Goal: Contribute content: Contribute content

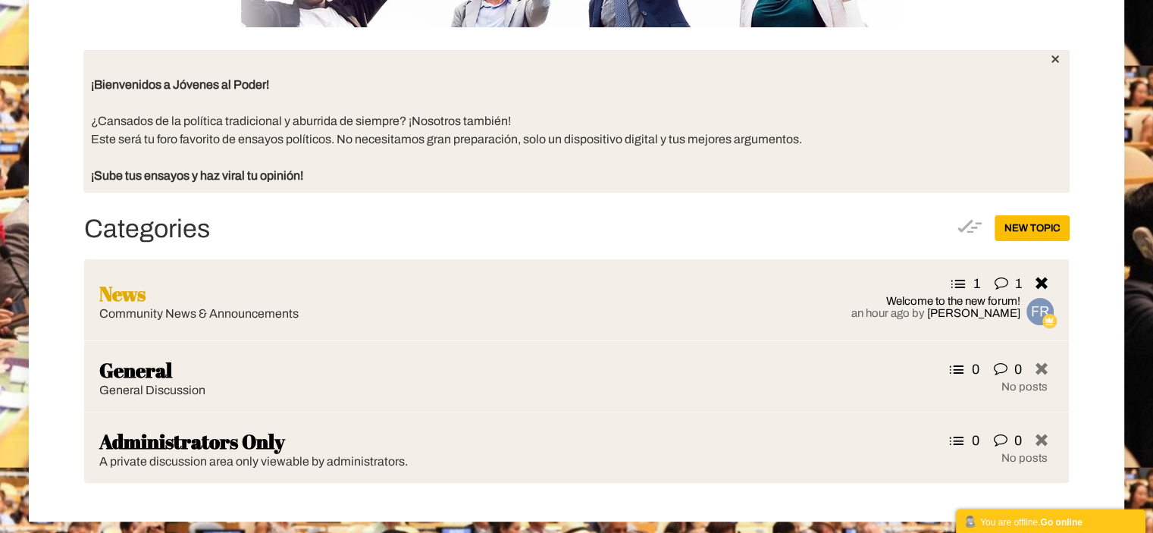
scroll to position [303, 0]
drag, startPoint x: 303, startPoint y: 293, endPoint x: 919, endPoint y: 225, distance: 619.2
click at [919, 225] on div "New Topic Topics Categories News Community News & Announcements 1 1 Welcome to …" at bounding box center [575, 360] width 985 height 291
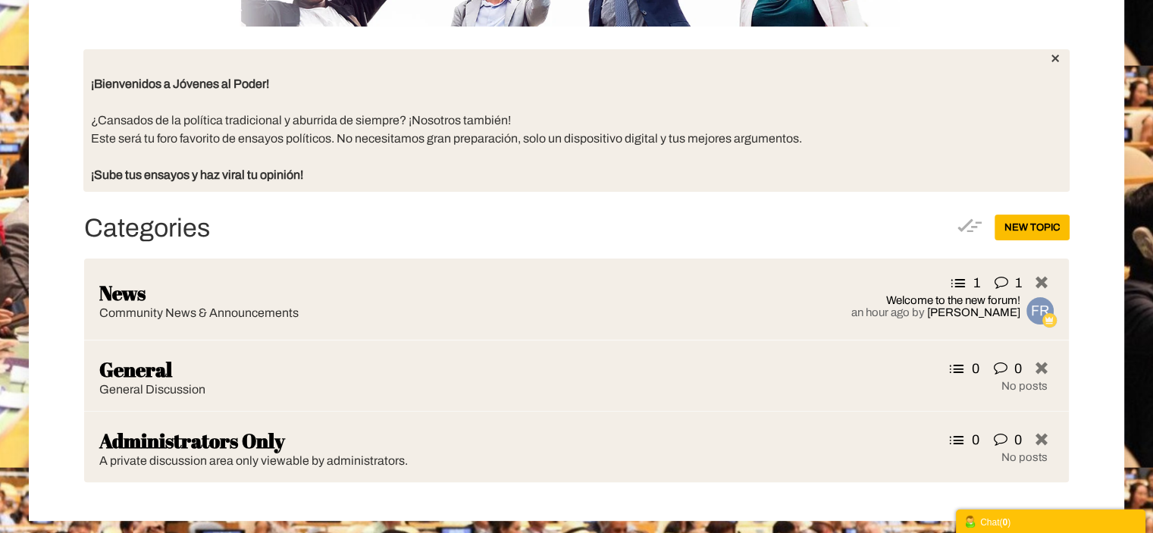
click at [1038, 513] on div "Chat ( 0 )" at bounding box center [1050, 521] width 174 height 16
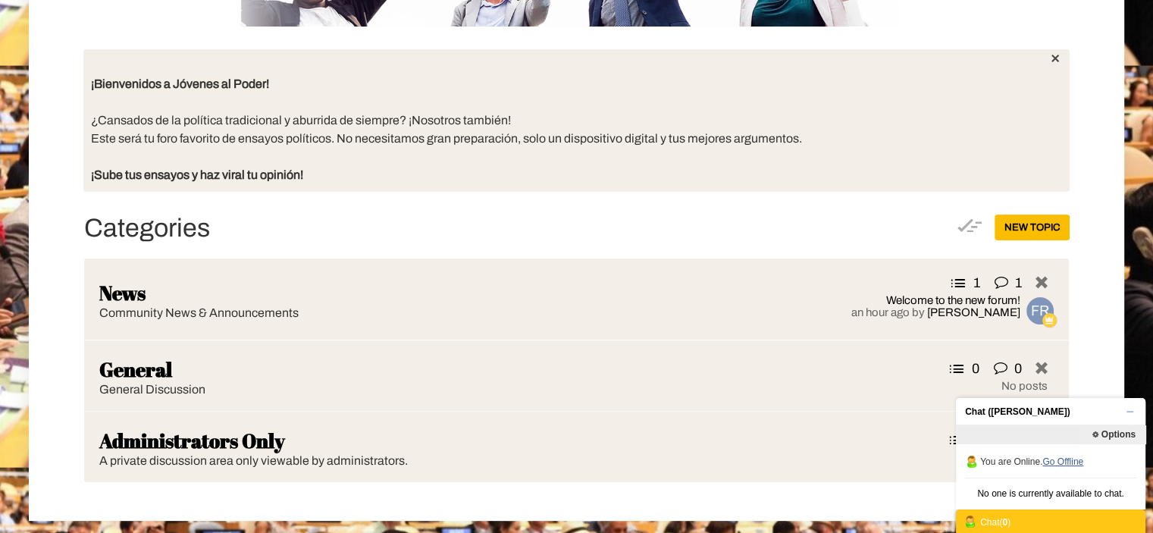
click at [1075, 458] on link "Go Offline" at bounding box center [1062, 461] width 41 height 11
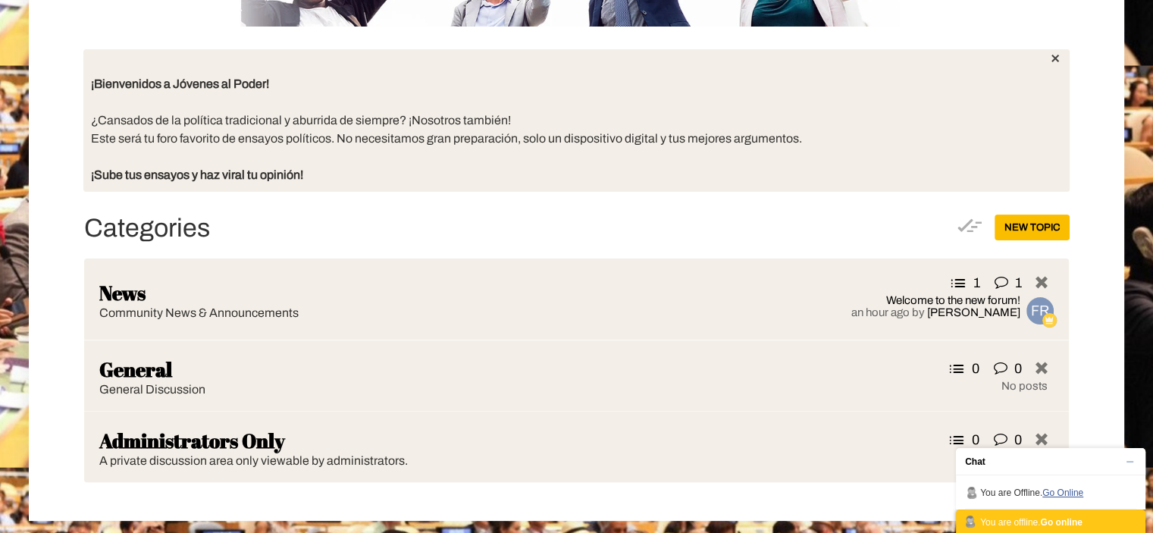
click at [1069, 490] on link "Go Online" at bounding box center [1062, 492] width 41 height 11
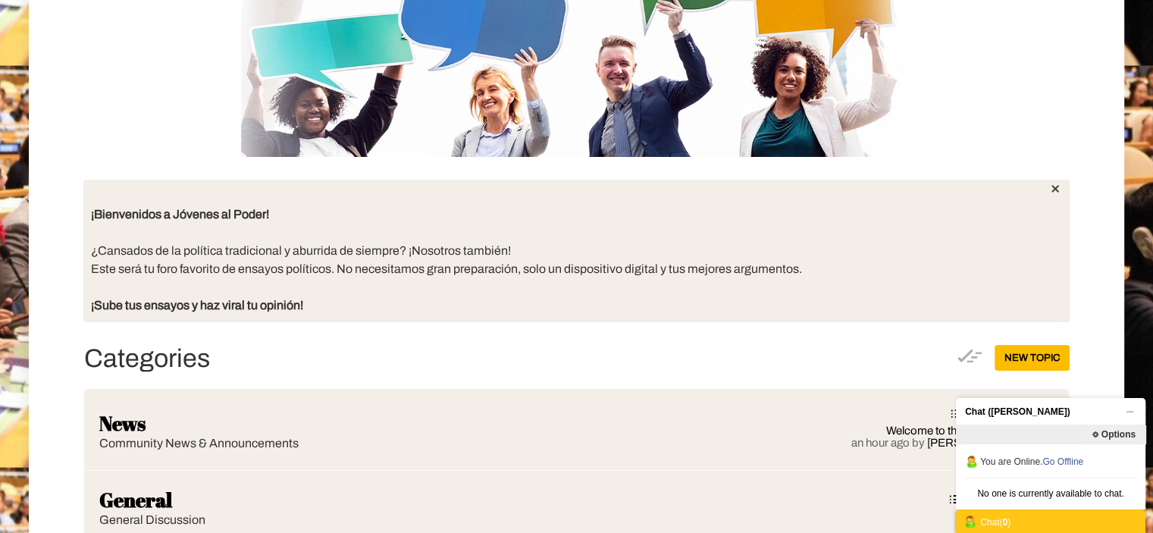
scroll to position [0, 0]
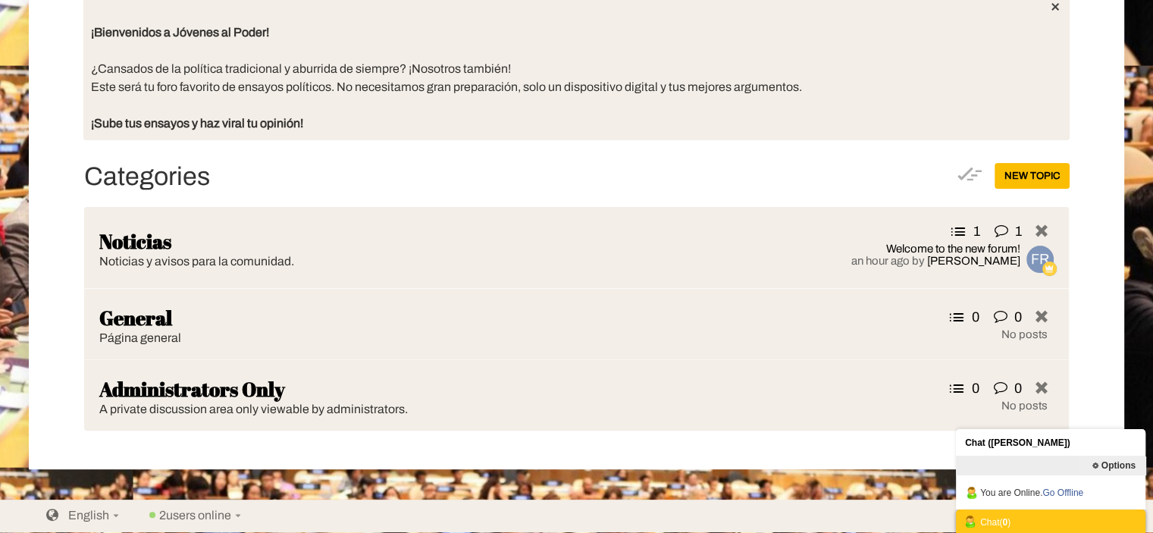
scroll to position [352, 0]
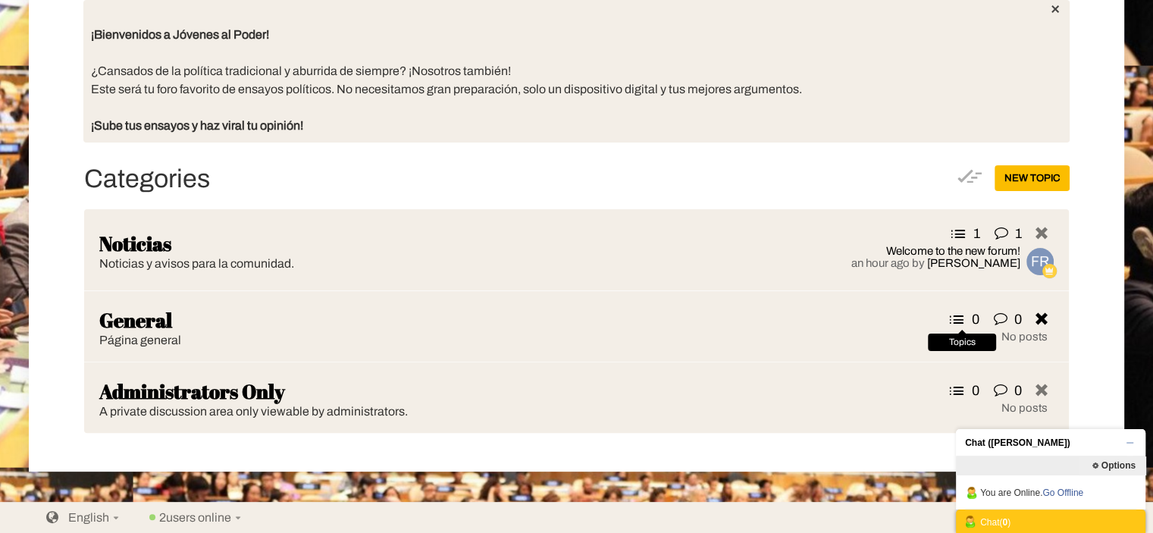
click at [954, 315] on icon at bounding box center [958, 319] width 27 height 18
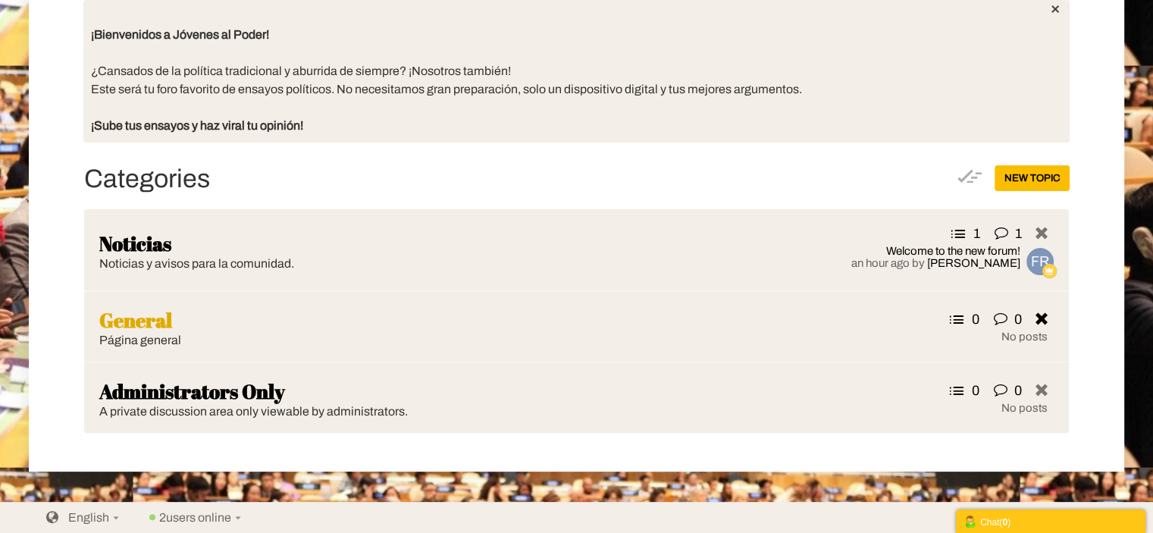
click at [172, 327] on span "General" at bounding box center [135, 319] width 73 height 27
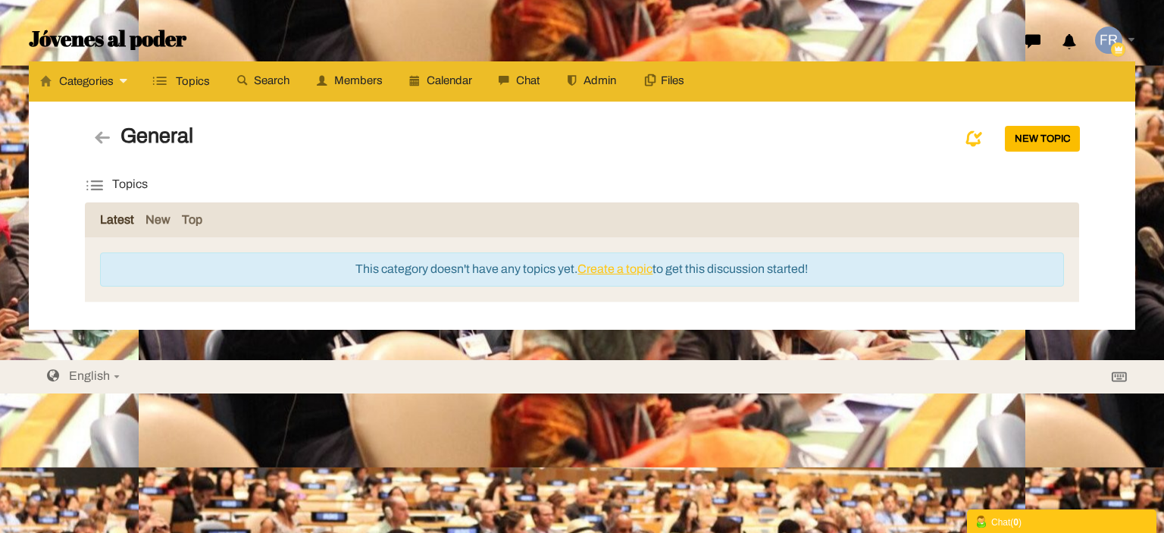
click at [624, 263] on link "Create a topic" at bounding box center [615, 268] width 75 height 13
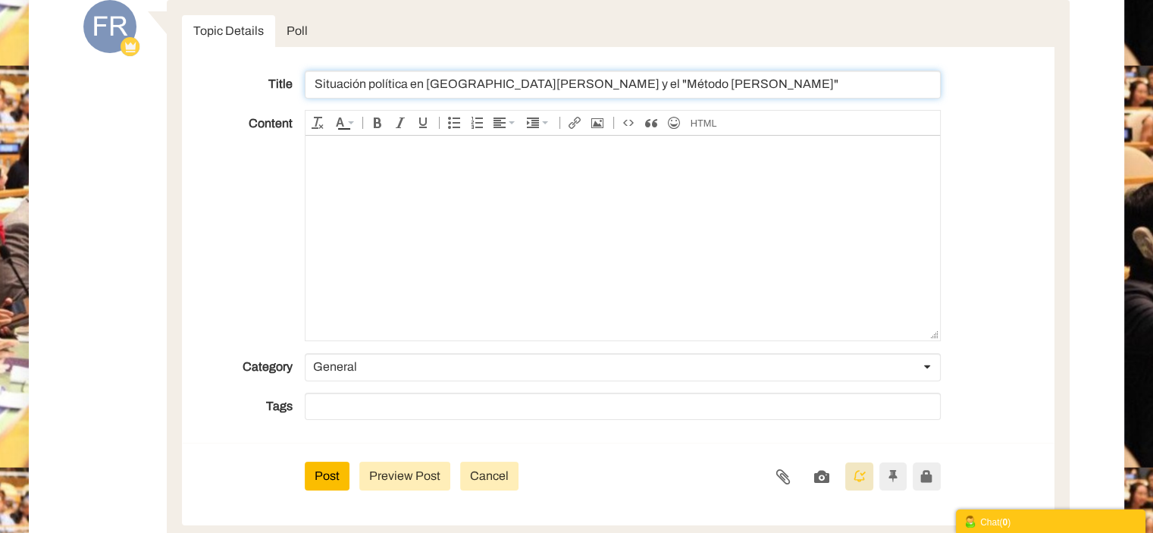
scroll to position [124, 0]
type input "Situación política en [GEOGRAPHIC_DATA][PERSON_NAME] y el "Método [PERSON_NAME]""
click at [493, 202] on body at bounding box center [622, 237] width 634 height 205
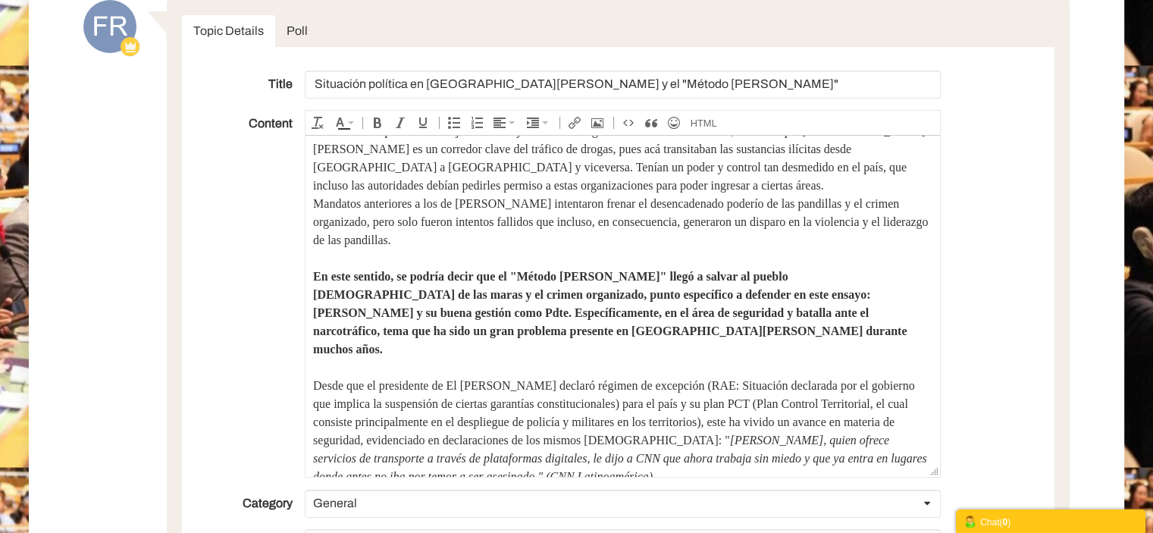
scroll to position [88, 0]
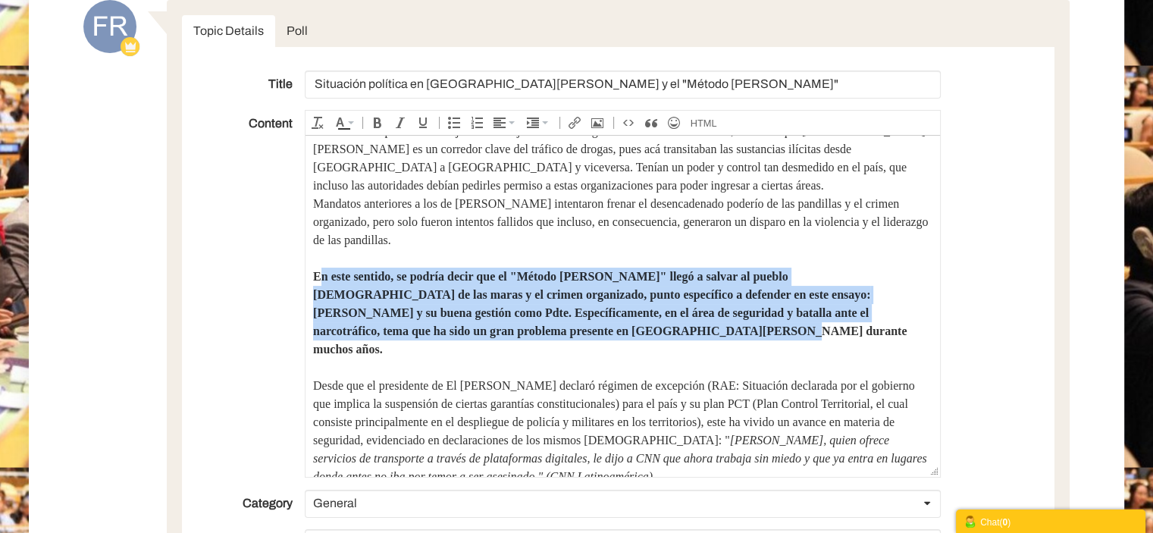
drag, startPoint x: 702, startPoint y: 331, endPoint x: 318, endPoint y: 267, distance: 389.7
drag, startPoint x: 312, startPoint y: 271, endPoint x: 676, endPoint y: 340, distance: 371.0
click at [379, 123] on icon "Bold" at bounding box center [377, 123] width 12 height 12
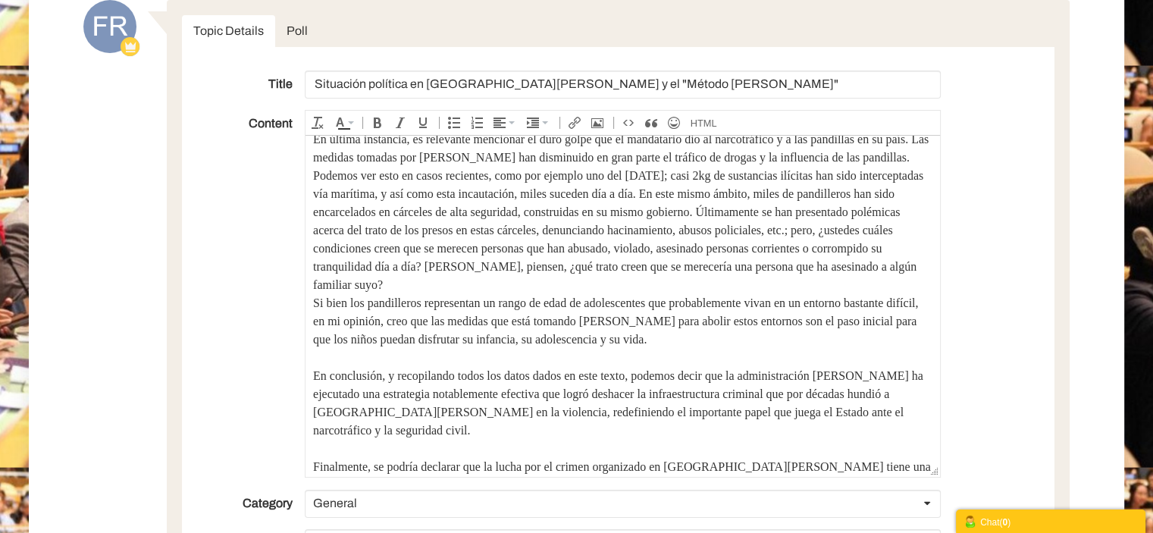
scroll to position [361, 0]
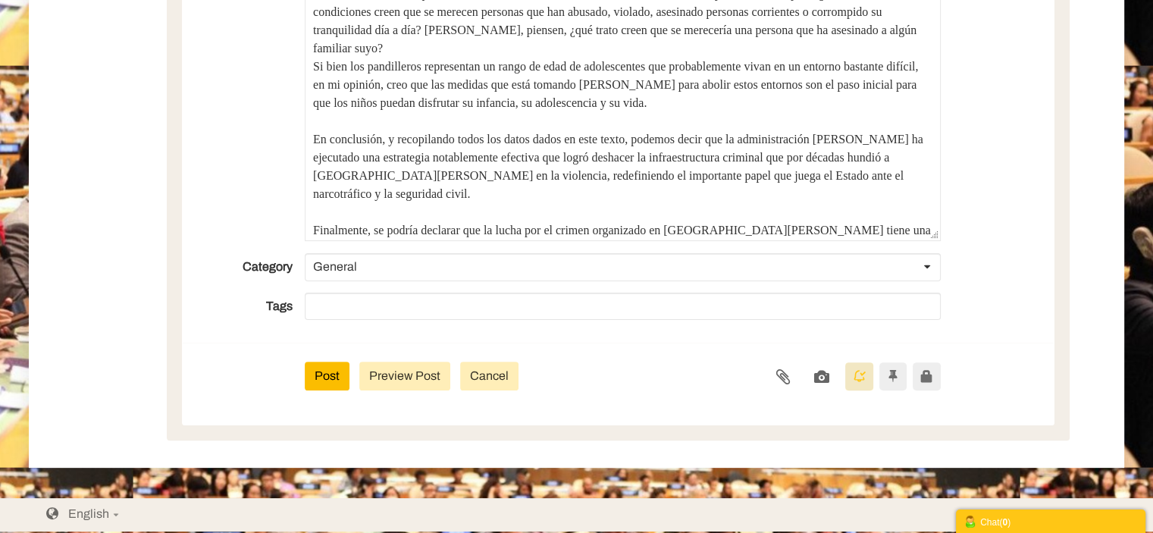
click at [343, 267] on span "General" at bounding box center [335, 266] width 44 height 13
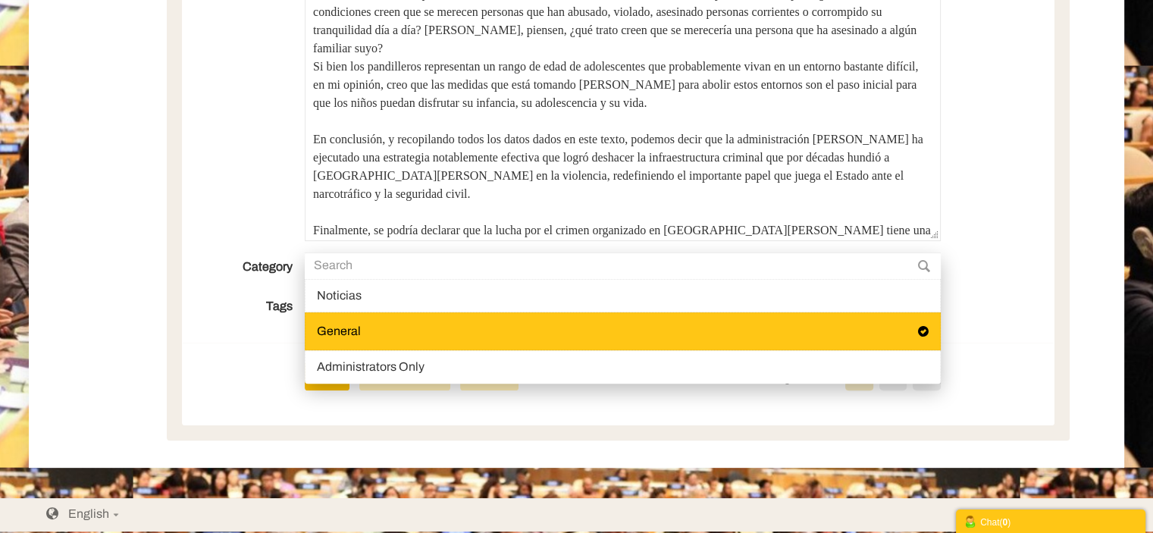
click at [246, 273] on label "Category" at bounding box center [249, 264] width 110 height 23
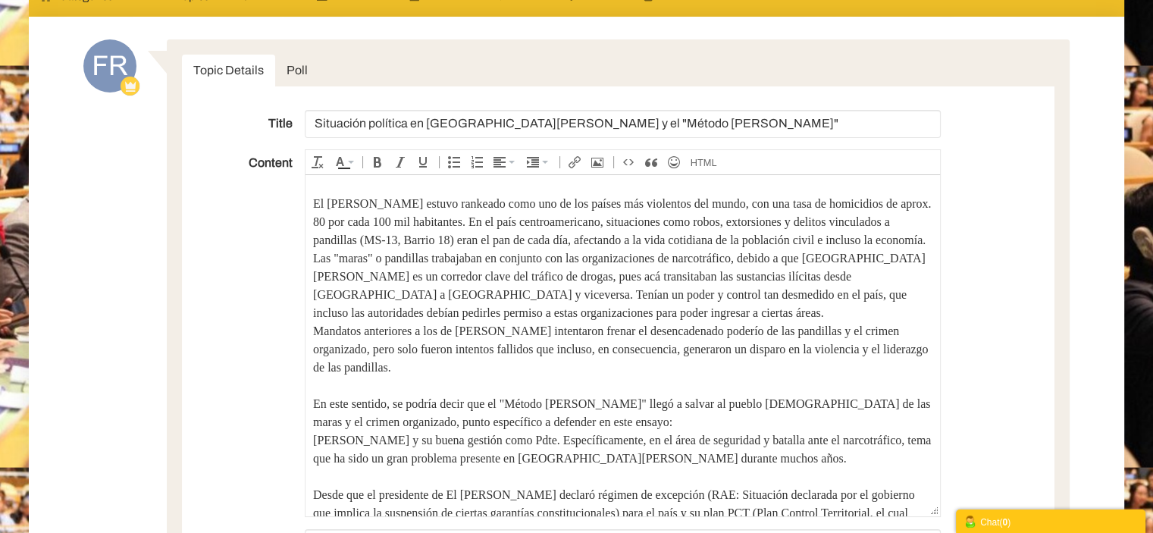
scroll to position [87, 0]
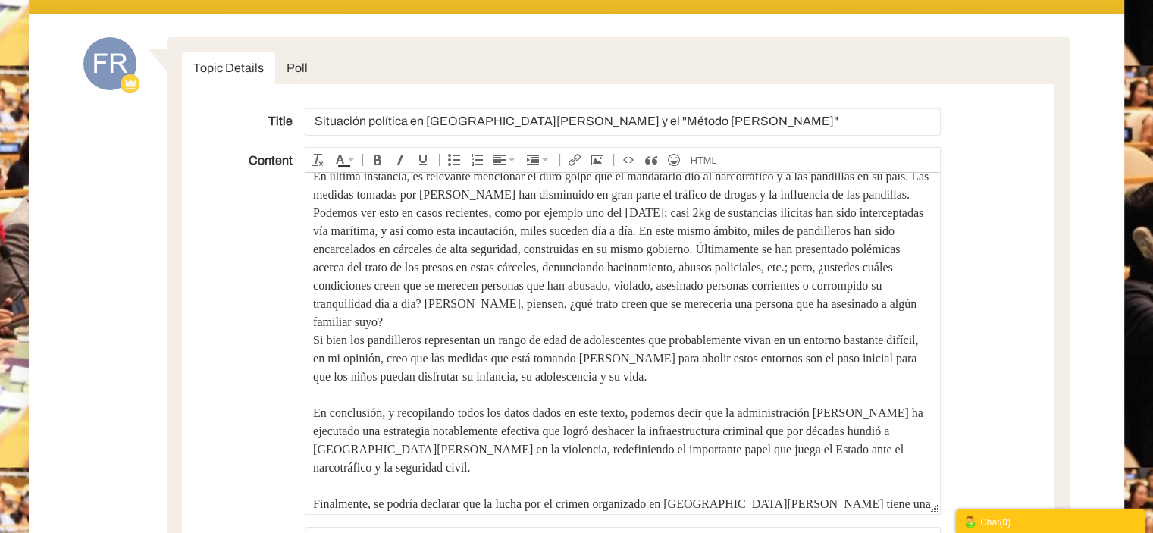
scroll to position [361, 0]
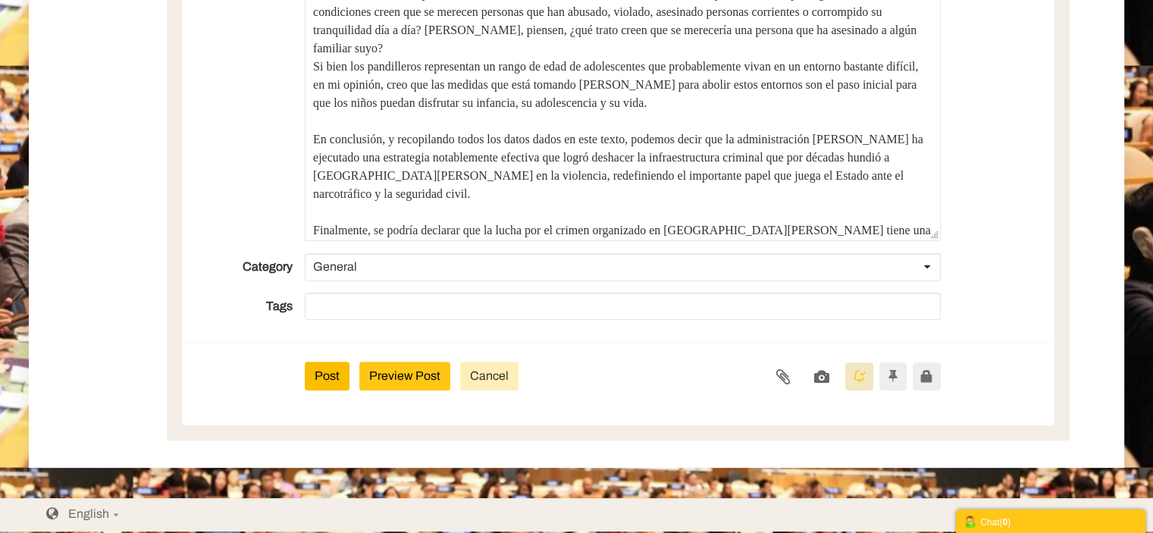
click at [415, 374] on button "Preview Post" at bounding box center [404, 376] width 91 height 29
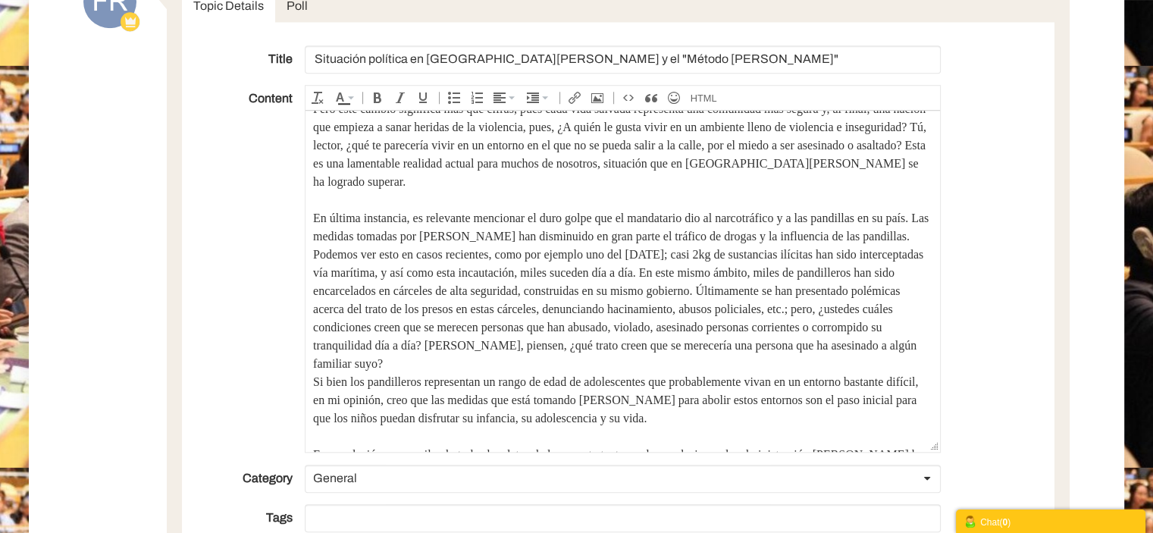
scroll to position [880, 0]
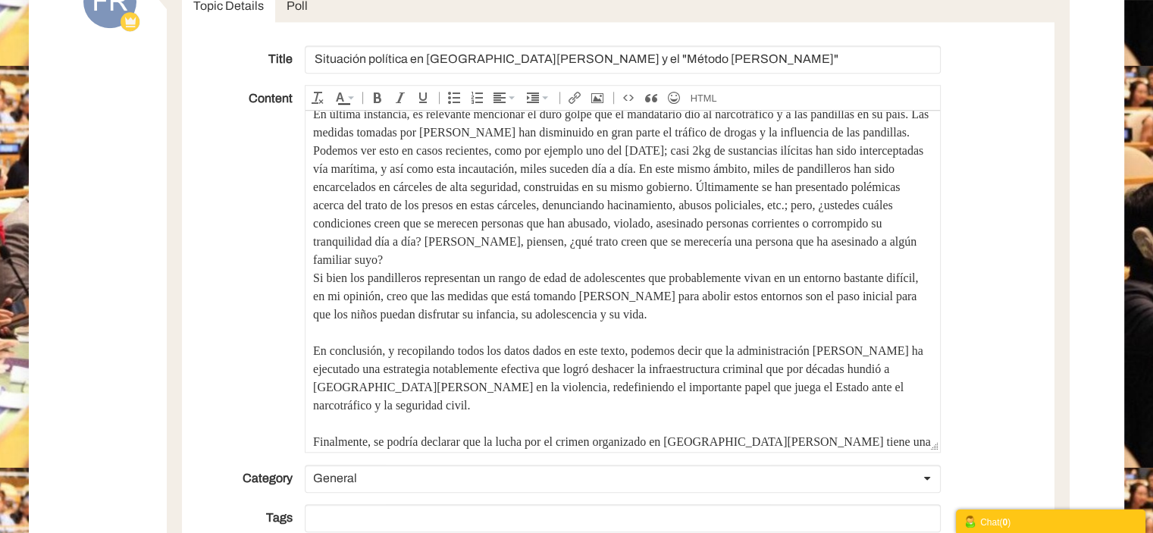
click at [346, 509] on span at bounding box center [623, 520] width 616 height 22
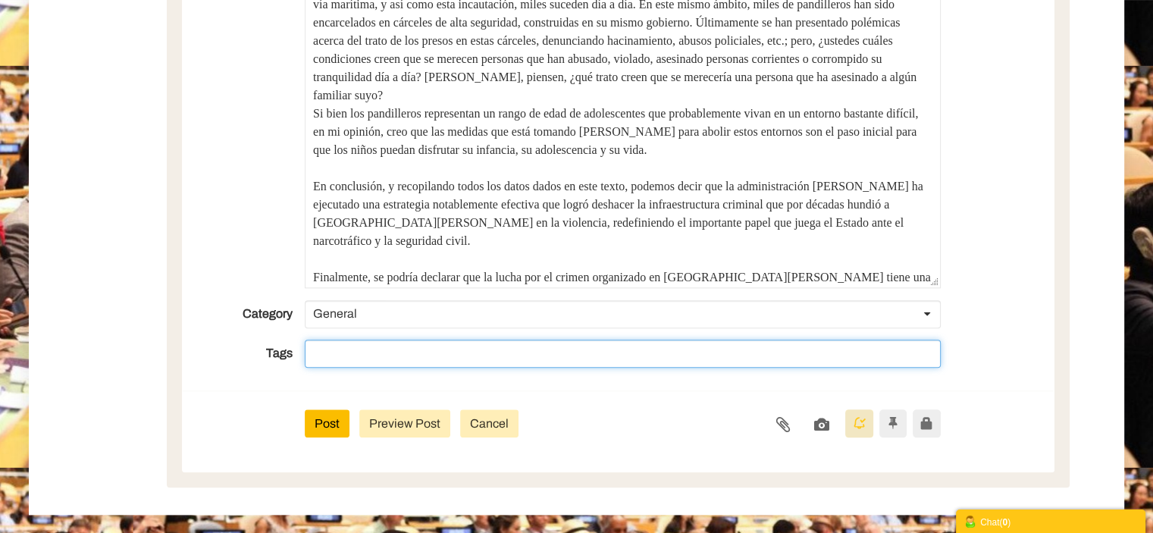
scroll to position [1651, 0]
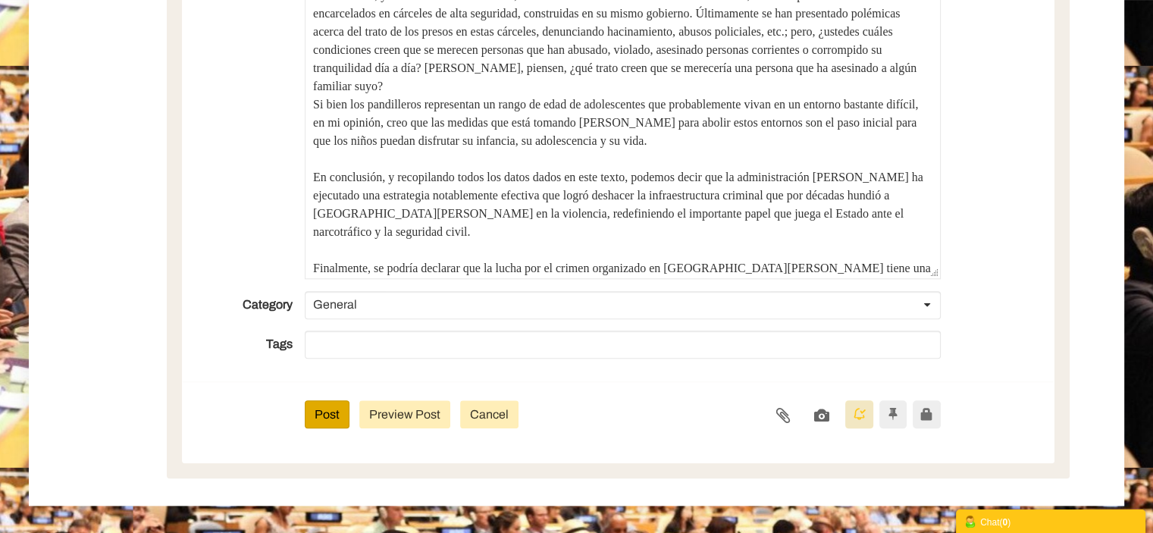
click at [331, 400] on button "Post" at bounding box center [327, 414] width 45 height 29
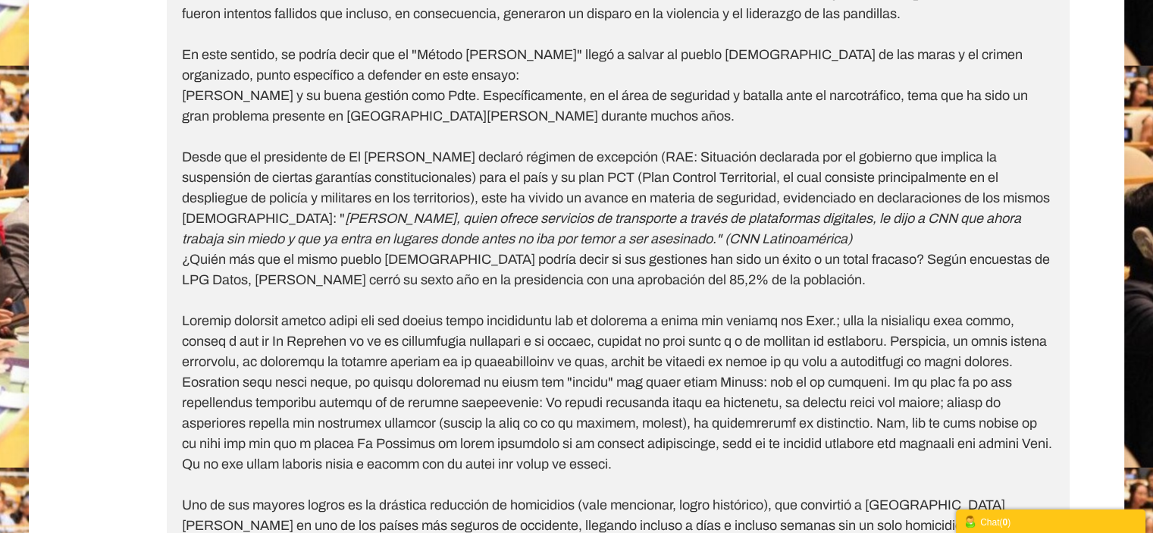
scroll to position [182, 0]
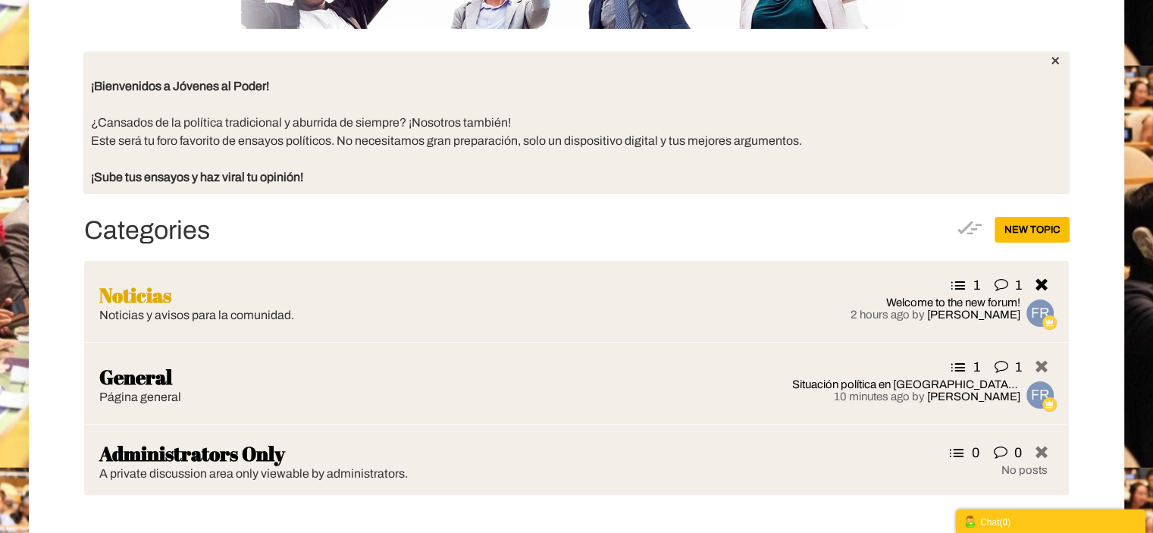
scroll to position [303, 0]
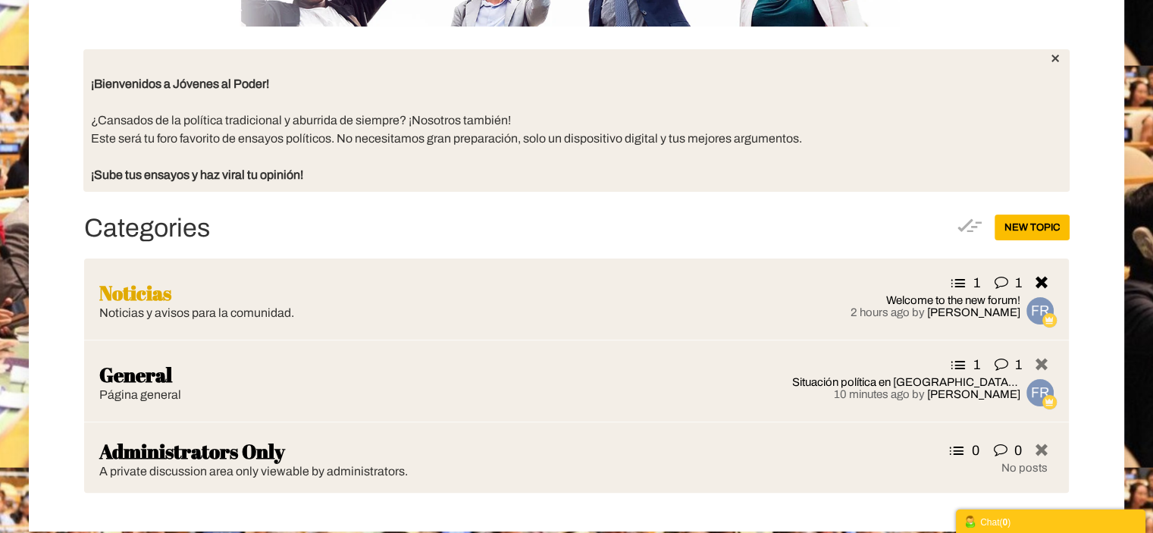
click at [171, 306] on span "Noticias" at bounding box center [135, 292] width 72 height 27
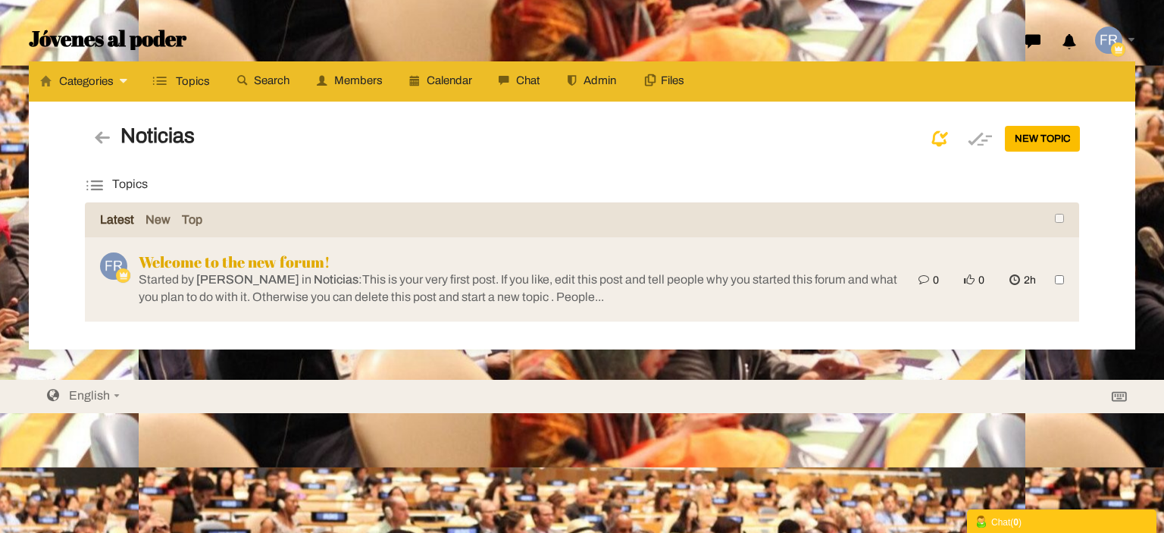
click at [331, 272] on link "Welcome to the new forum!" at bounding box center [235, 262] width 192 height 20
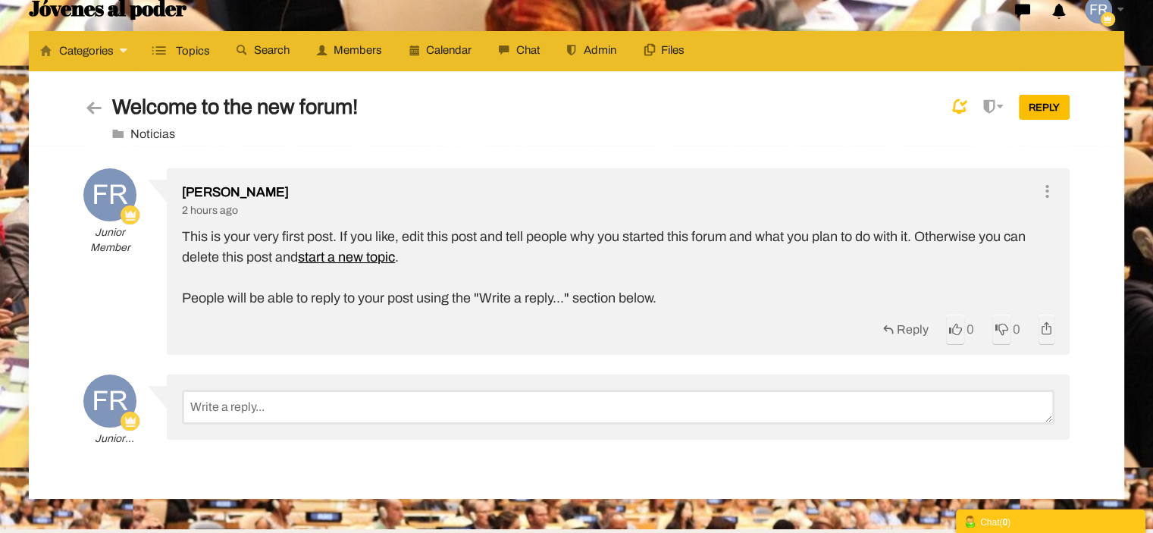
scroll to position [40, 0]
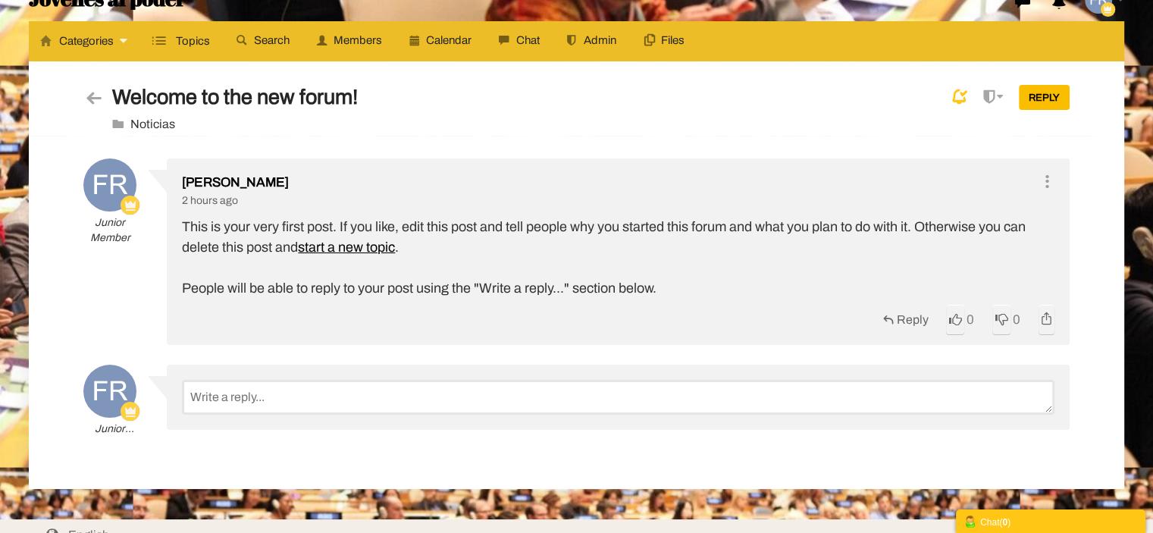
click at [774, 308] on div "Reply 0 0 0 0" at bounding box center [618, 317] width 872 height 23
click at [1045, 186] on icon at bounding box center [1046, 181] width 17 height 14
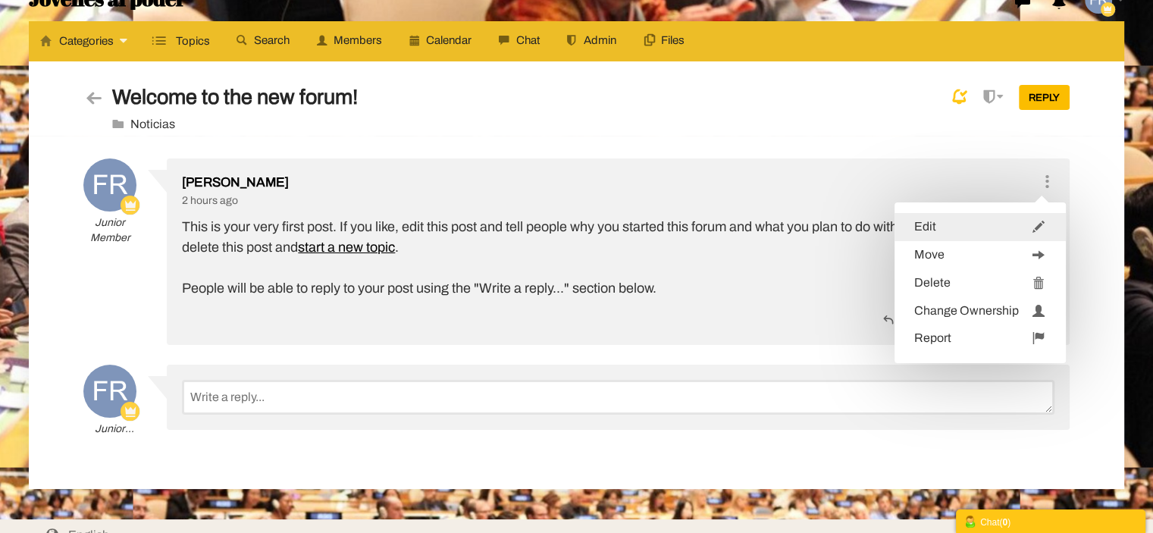
click at [992, 236] on link "Edit" at bounding box center [980, 227] width 171 height 28
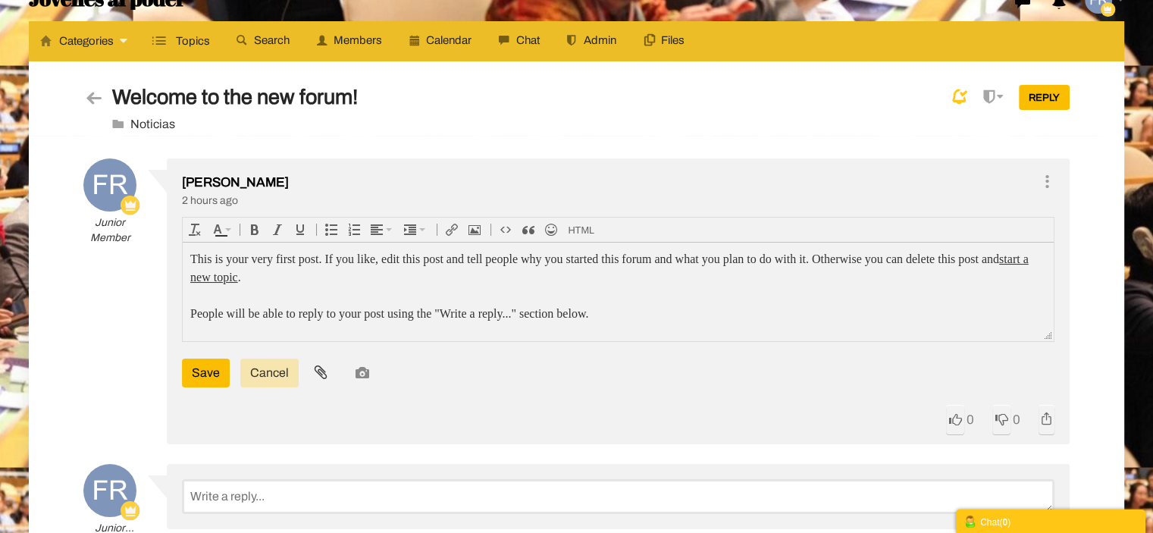
click at [132, 318] on div "Junior Member 2 posts Florencia Ramírez Junior Member 2 posts Edit Move Delete" at bounding box center [575, 307] width 985 height 298
click at [280, 370] on input "Cancel" at bounding box center [269, 373] width 58 height 29
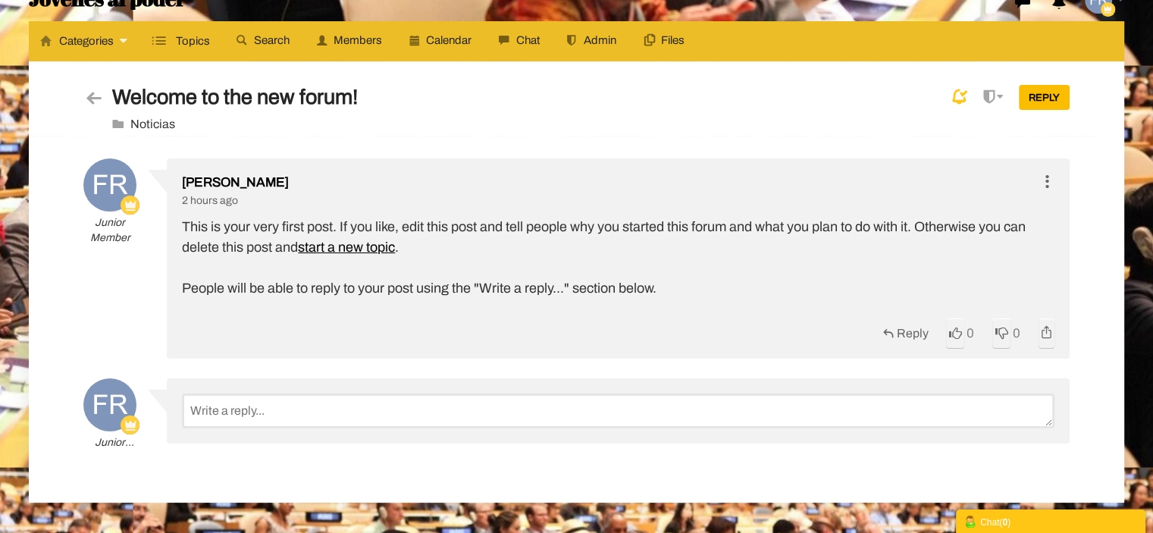
click at [1052, 184] on icon at bounding box center [1046, 181] width 17 height 14
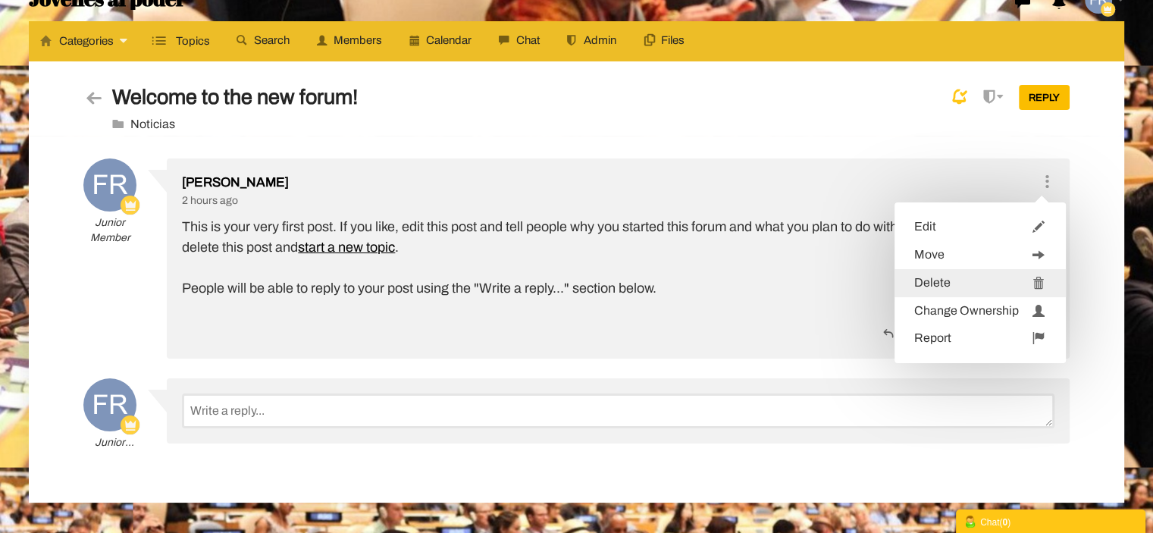
click at [993, 284] on link "Delete" at bounding box center [980, 283] width 171 height 28
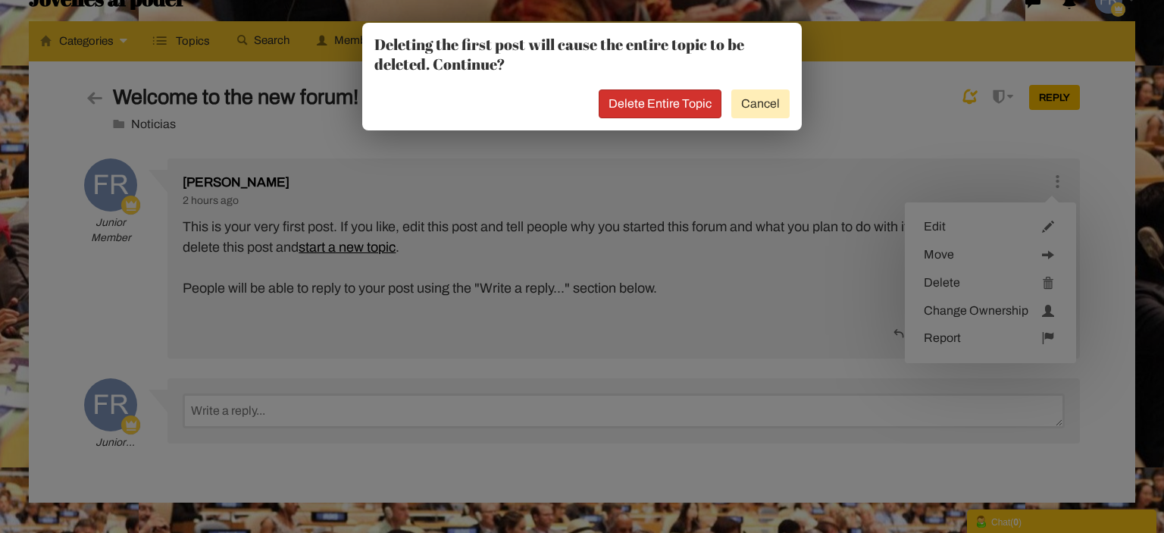
click at [634, 98] on link "Delete Entire Topic" at bounding box center [660, 103] width 123 height 29
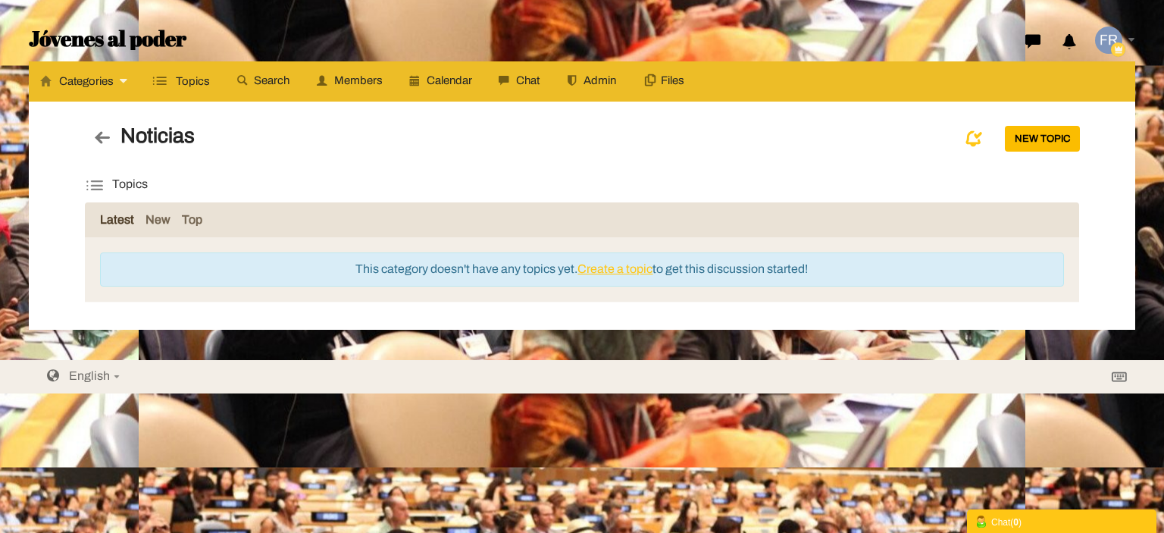
click at [96, 130] on icon at bounding box center [102, 137] width 21 height 27
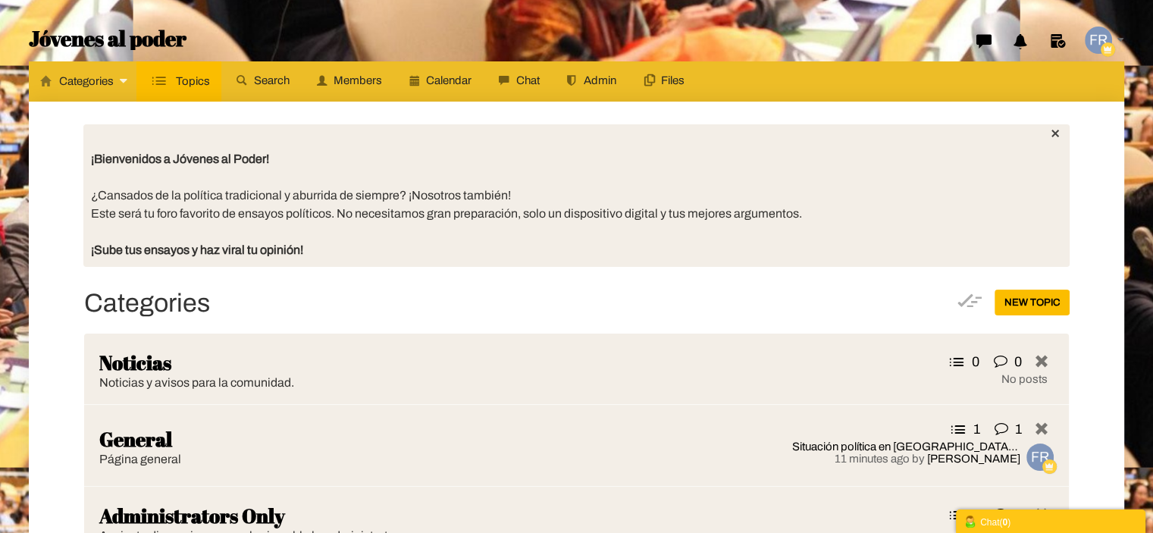
click at [155, 92] on link "Topics" at bounding box center [178, 81] width 85 height 40
